Goal: Task Accomplishment & Management: Use online tool/utility

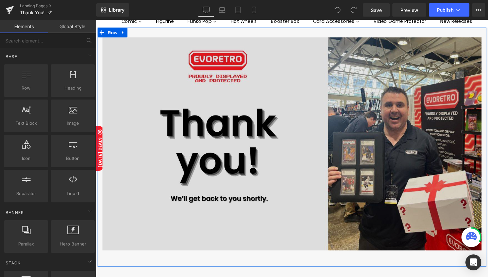
scroll to position [29, 0]
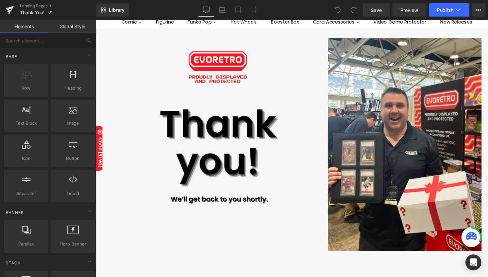
click at [72, 25] on link "Global Style" at bounding box center [72, 26] width 48 height 13
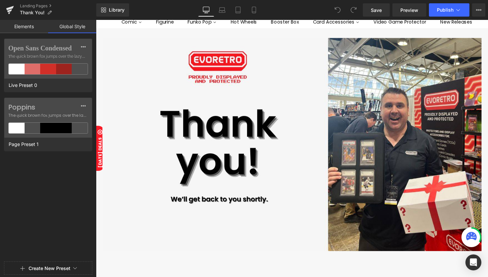
click at [32, 28] on link "Elements" at bounding box center [24, 26] width 48 height 13
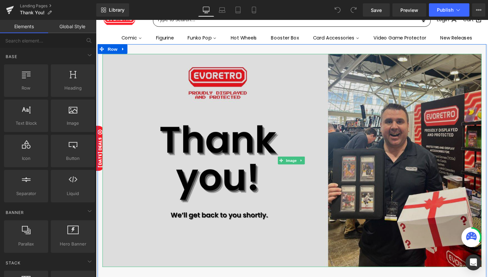
scroll to position [24, 0]
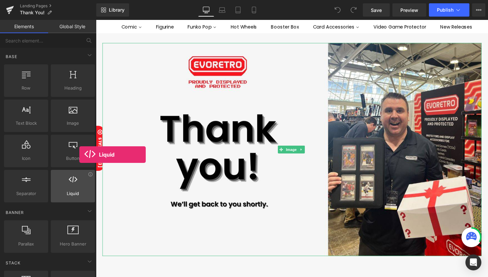
click at [79, 179] on div at bounding box center [73, 182] width 40 height 15
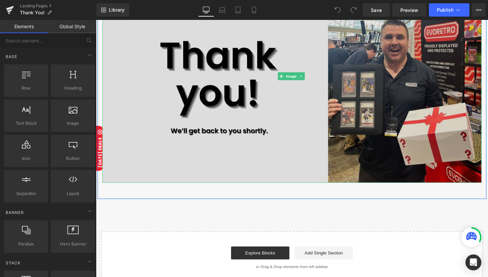
scroll to position [100, 0]
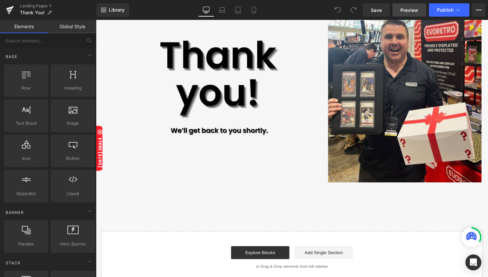
click at [416, 13] on span "Preview" at bounding box center [410, 10] width 18 height 7
click at [460, 10] on icon at bounding box center [458, 10] width 7 height 7
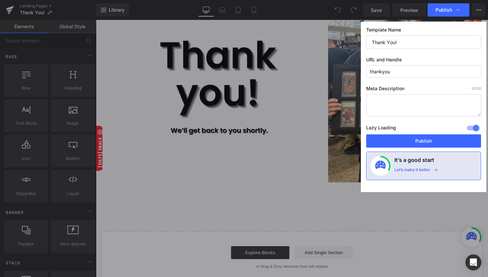
click at [476, 129] on div at bounding box center [473, 128] width 16 height 11
click at [450, 144] on button "Publish" at bounding box center [423, 141] width 115 height 13
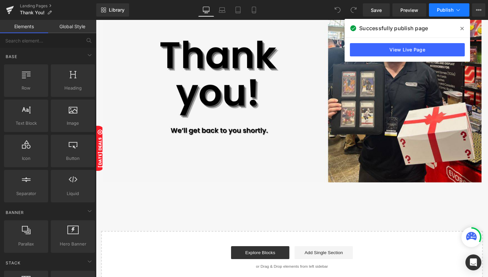
click at [460, 12] on icon at bounding box center [458, 10] width 7 height 7
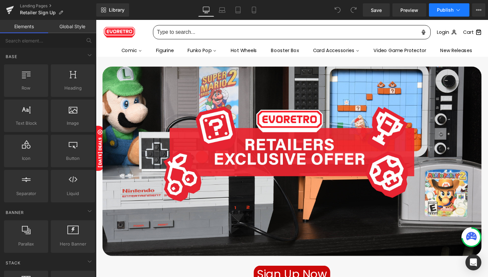
click at [459, 12] on icon at bounding box center [458, 10] width 7 height 7
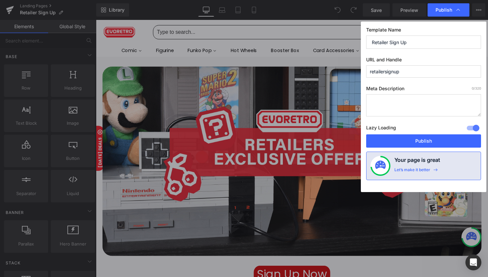
click at [477, 129] on div at bounding box center [473, 128] width 16 height 11
click at [442, 143] on button "Publish" at bounding box center [423, 141] width 115 height 13
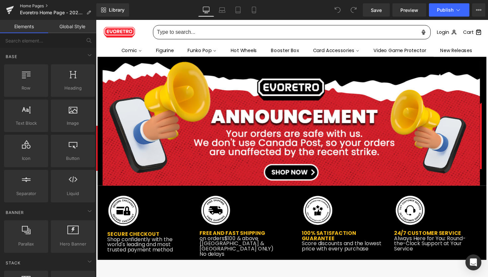
click at [39, 6] on link "Home Pages" at bounding box center [58, 5] width 76 height 5
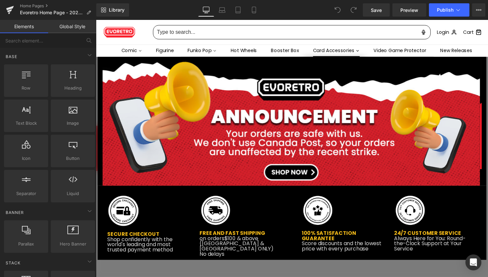
click at [311, 52] on div "Card Accessories Toploaders and Sleeves Case Storage Binder & Page Card Frame a…" at bounding box center [338, 51] width 58 height 13
